Goal: Task Accomplishment & Management: Manage account settings

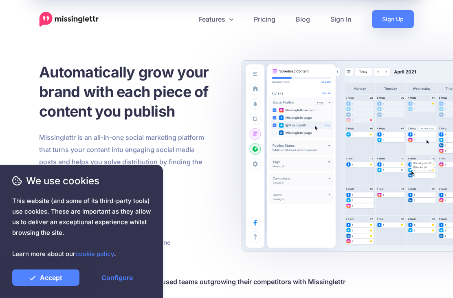
click at [53, 282] on link "Accept" at bounding box center [45, 277] width 67 height 16
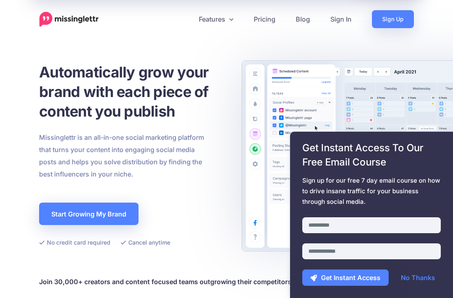
click at [435, 285] on link "No Thanks" at bounding box center [418, 277] width 51 height 16
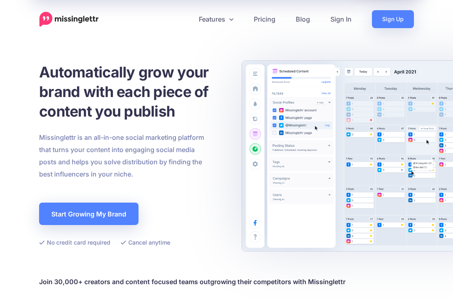
click at [268, 20] on link "Pricing" at bounding box center [265, 19] width 42 height 18
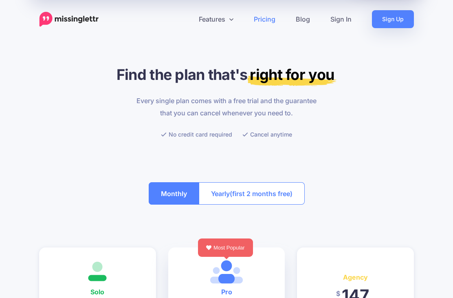
click at [341, 20] on link "Sign In" at bounding box center [341, 19] width 42 height 18
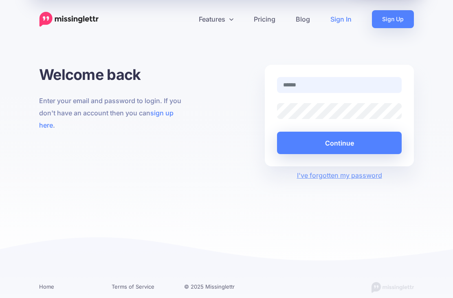
type input "**********"
click at [339, 143] on button "Continue" at bounding box center [339, 143] width 125 height 22
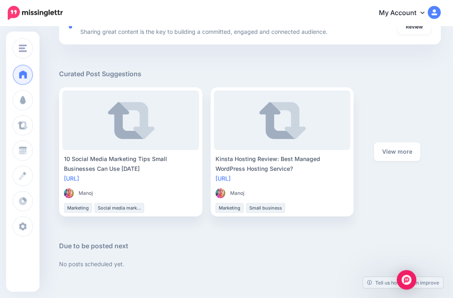
scroll to position [409, 0]
click at [400, 151] on link "View more" at bounding box center [397, 151] width 46 height 19
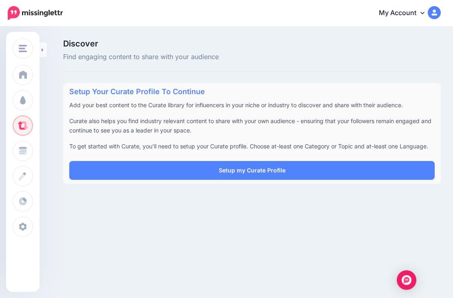
click at [294, 173] on link "Setup my Curate Profile" at bounding box center [251, 170] width 365 height 19
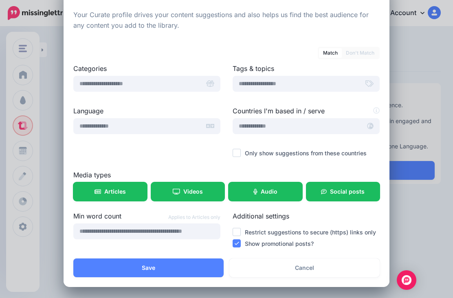
scroll to position [31, 0]
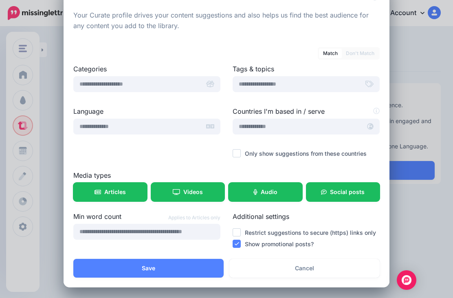
click at [309, 270] on link "Cancel" at bounding box center [304, 268] width 150 height 19
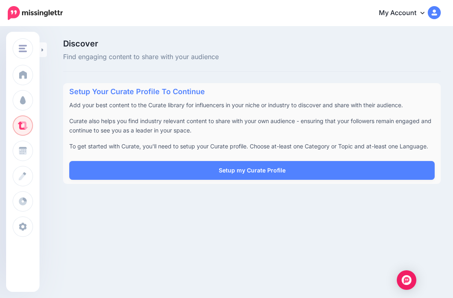
click at [415, 13] on link "My Account" at bounding box center [406, 13] width 70 height 20
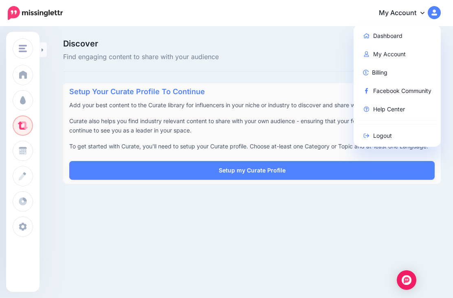
click at [404, 58] on link "My Account" at bounding box center [397, 54] width 81 height 16
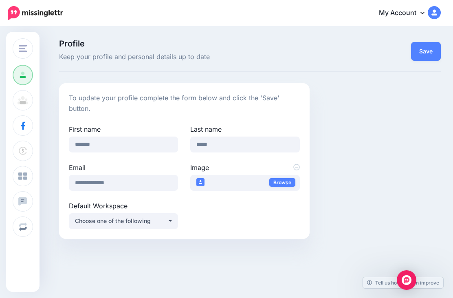
click at [171, 222] on button "Choose one of the following" at bounding box center [123, 221] width 109 height 16
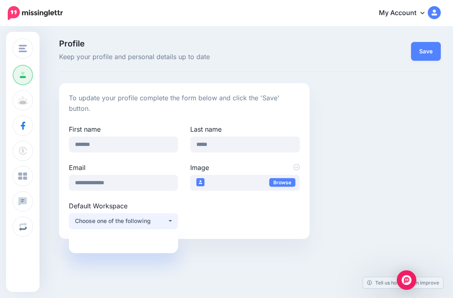
click at [174, 223] on button "Choose one of the following" at bounding box center [123, 221] width 109 height 16
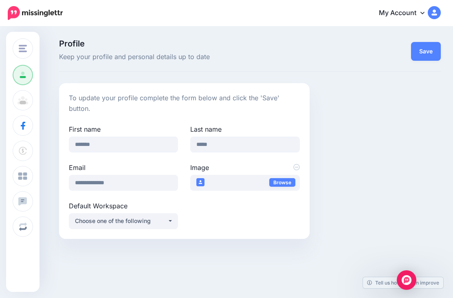
click at [149, 222] on div "Choose one of the following" at bounding box center [121, 221] width 92 height 10
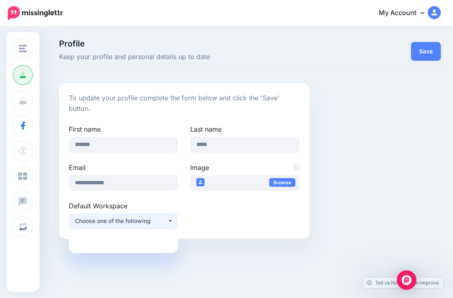
click at [171, 222] on button "Choose one of the following" at bounding box center [123, 221] width 109 height 16
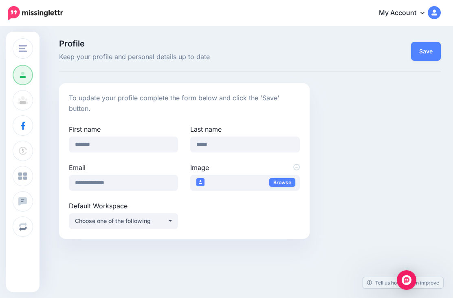
click at [25, 103] on span at bounding box center [23, 100] width 11 height 8
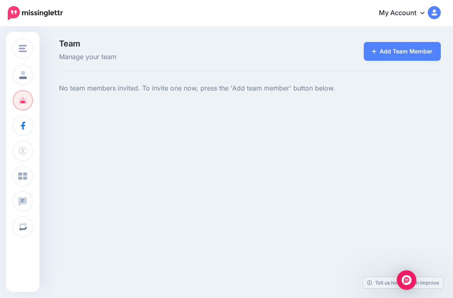
click at [24, 130] on link "Social Accounts" at bounding box center [23, 125] width 20 height 20
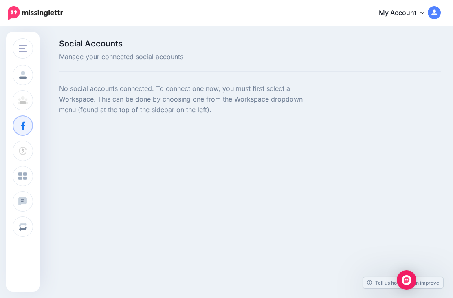
click at [23, 156] on link "Billing" at bounding box center [23, 151] width 20 height 20
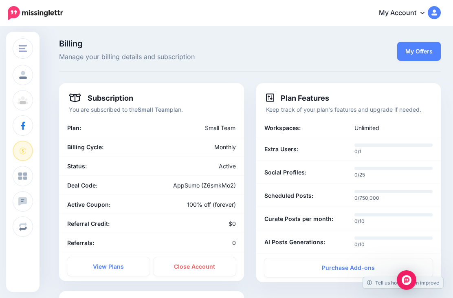
click at [20, 179] on span at bounding box center [23, 176] width 11 height 8
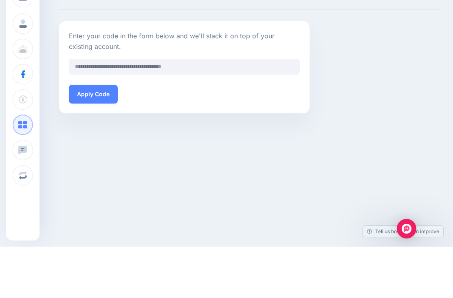
scroll to position [26, 0]
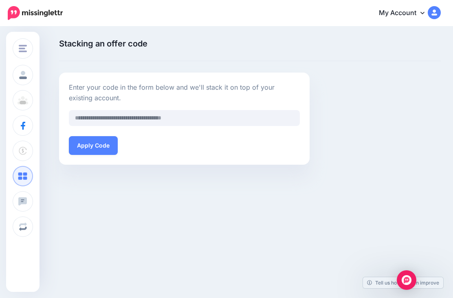
click at [25, 204] on span at bounding box center [23, 201] width 11 height 8
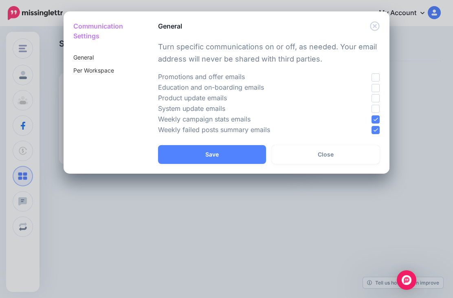
click at [325, 154] on button "Close" at bounding box center [326, 154] width 108 height 19
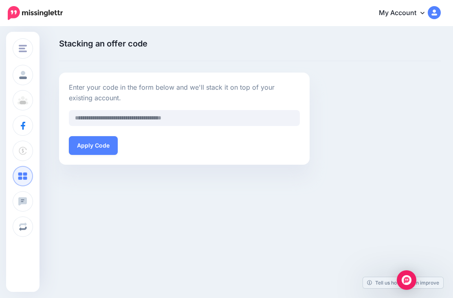
click at [432, 81] on div "Enter your code in the form below and we'll stack it on top of your existing ac…" at bounding box center [250, 118] width 394 height 92
click at [422, 13] on icon at bounding box center [422, 13] width 4 height 2
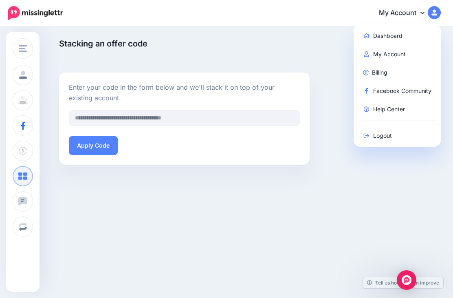
click at [398, 110] on link "Help Center" at bounding box center [397, 109] width 81 height 16
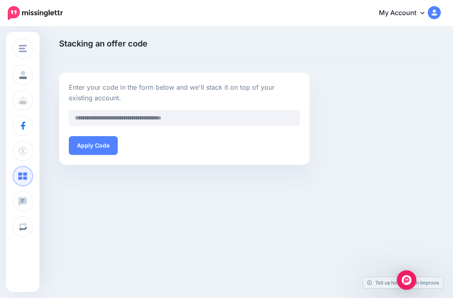
click at [420, 18] on link "My Account" at bounding box center [406, 13] width 70 height 20
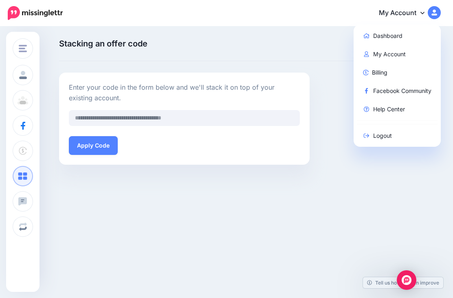
click at [385, 141] on link "Logout" at bounding box center [397, 135] width 81 height 16
